Goal: Task Accomplishment & Management: Complete application form

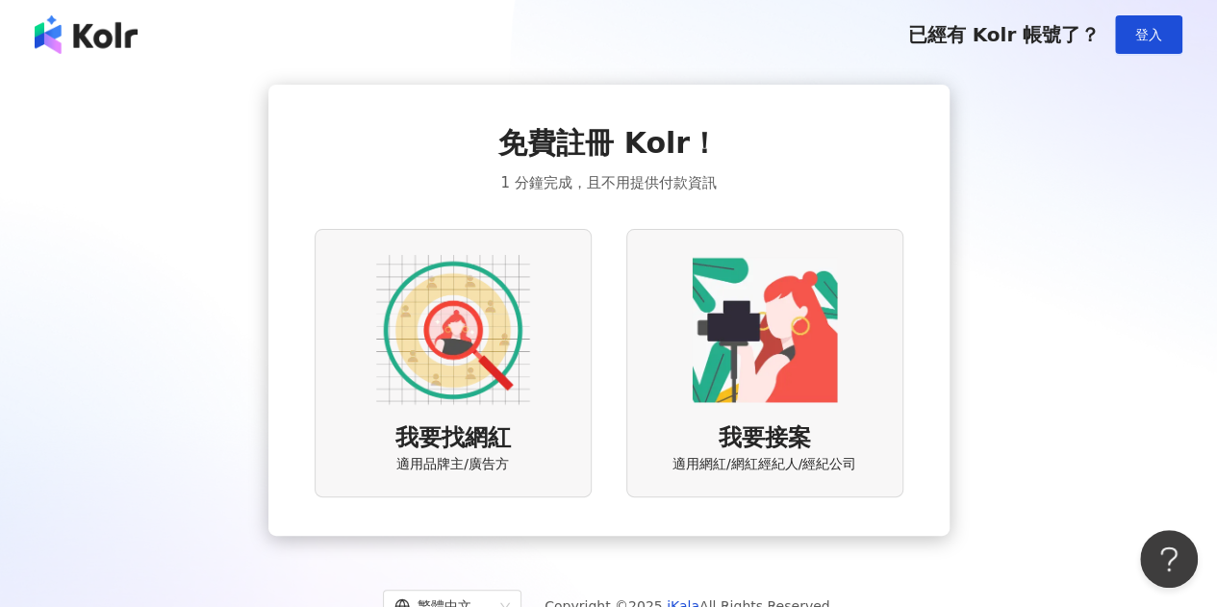
click at [489, 381] on img at bounding box center [453, 330] width 154 height 154
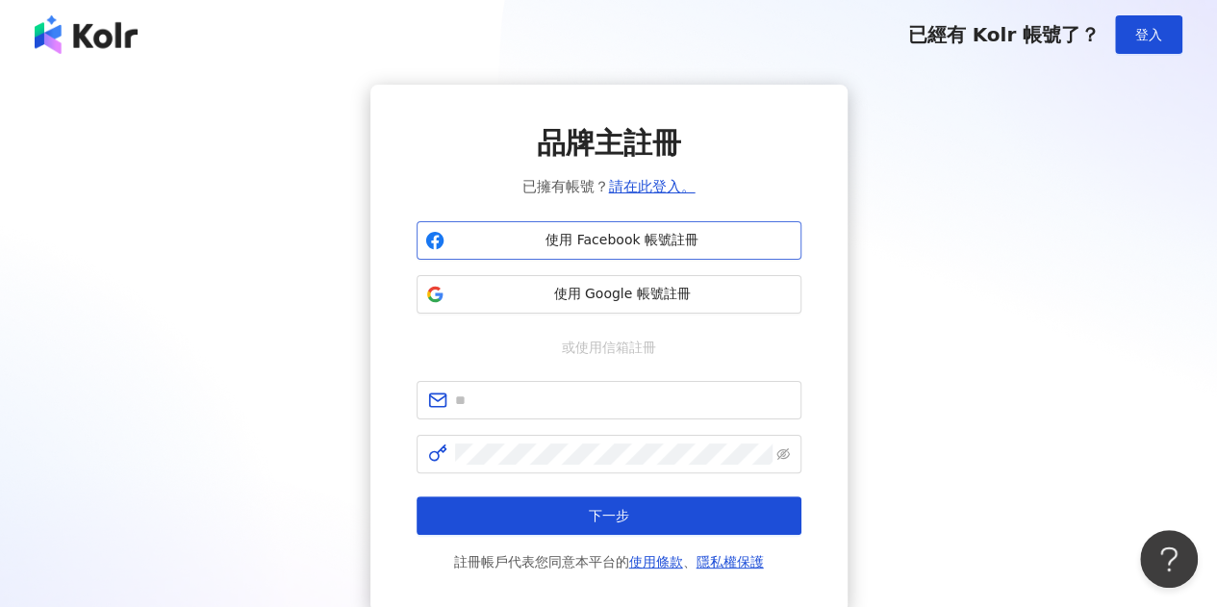
click at [553, 243] on span "使用 Facebook 帳號註冊" at bounding box center [622, 240] width 340 height 19
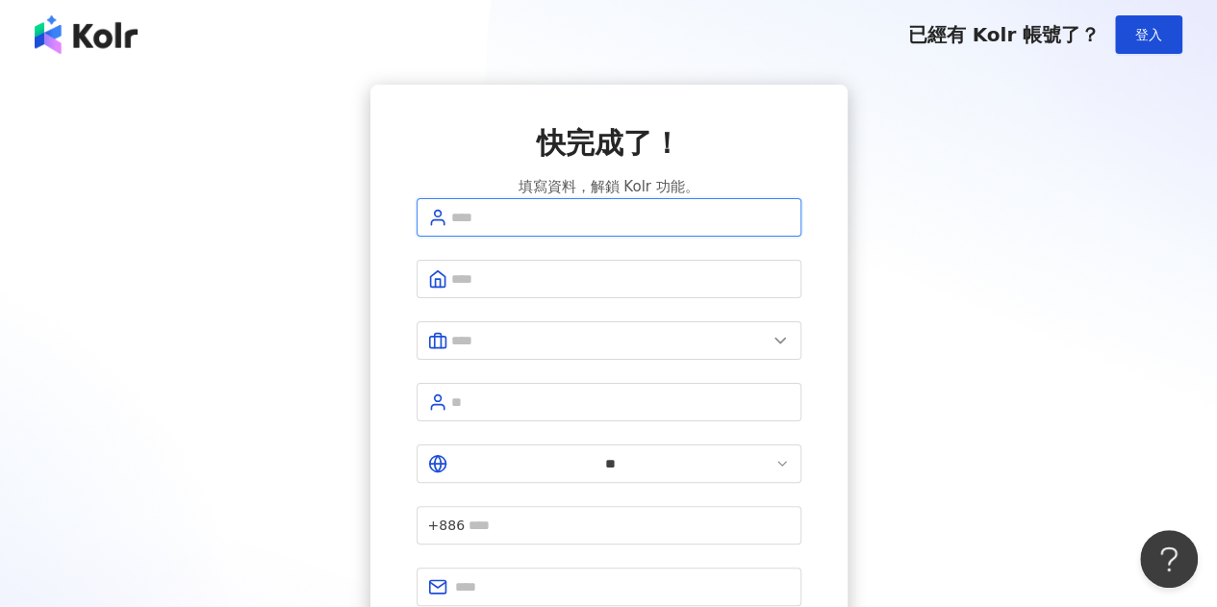
click at [529, 228] on input "text" at bounding box center [620, 217] width 339 height 21
click at [868, 214] on div "快完成了！ 填寫資料，解鎖 Kolr 功能。 ** +886 註冊完成" at bounding box center [608, 395] width 1171 height 621
